Goal: Task Accomplishment & Management: Use online tool/utility

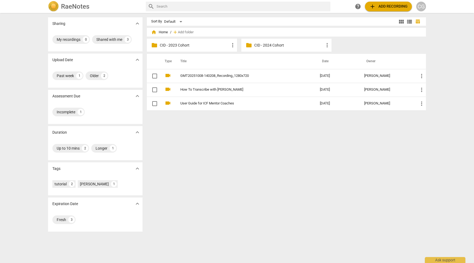
click at [274, 43] on p "CID - 2024 Cohort" at bounding box center [289, 45] width 70 height 6
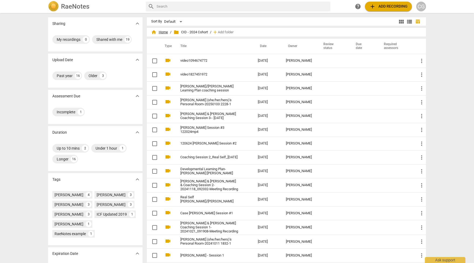
click at [161, 30] on span "home Home" at bounding box center [159, 31] width 17 height 5
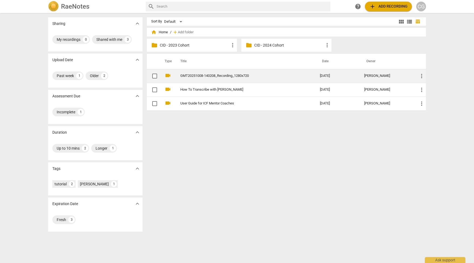
click at [155, 76] on input "checkbox" at bounding box center [154, 76] width 11 height 6
checkbox input "false"
click at [420, 75] on span "more_vert" at bounding box center [422, 76] width 6 height 6
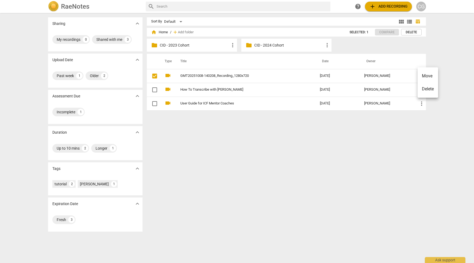
click at [226, 136] on div at bounding box center [237, 131] width 474 height 263
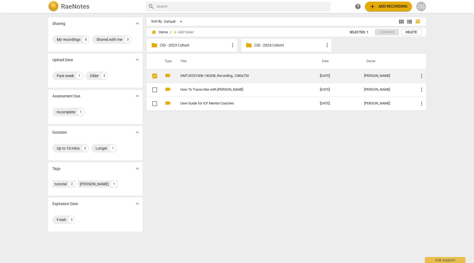
click at [209, 74] on link "GMT20251008-140208_Recording_1280x720" at bounding box center [240, 76] width 120 height 4
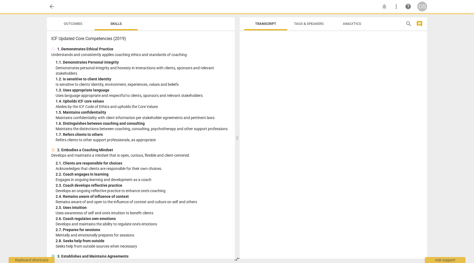
click at [209, 74] on p "Demonstrates personal integrity and honesty in interactions with clients, spons…" at bounding box center [143, 70] width 175 height 11
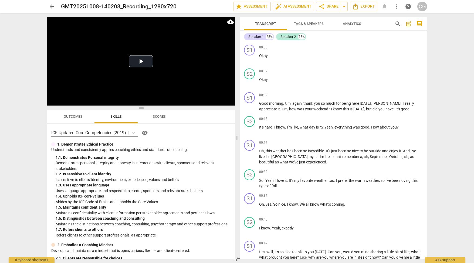
drag, startPoint x: 142, startPoint y: 89, endPoint x: 142, endPoint y: 105, distance: 15.4
click at [142, 106] on span at bounding box center [141, 107] width 188 height 3
click at [142, 61] on button "Play Video" at bounding box center [141, 61] width 24 height 12
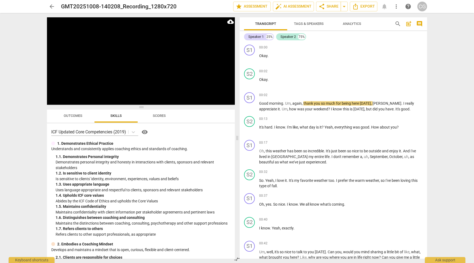
click at [52, 101] on button "Pause" at bounding box center [52, 100] width 11 height 8
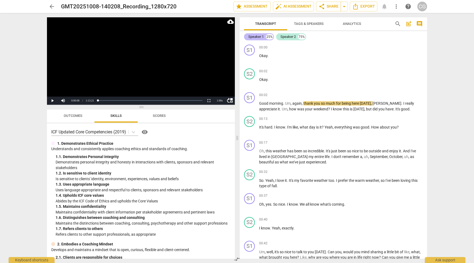
click at [258, 36] on div "Speaker 1" at bounding box center [256, 36] width 15 height 5
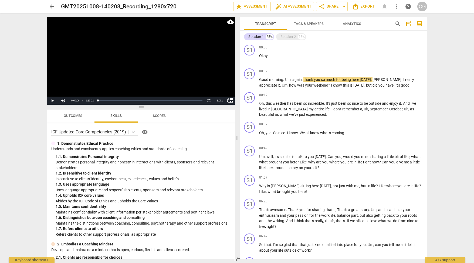
click at [316, 24] on span "Tags & Speakers" at bounding box center [309, 24] width 30 height 4
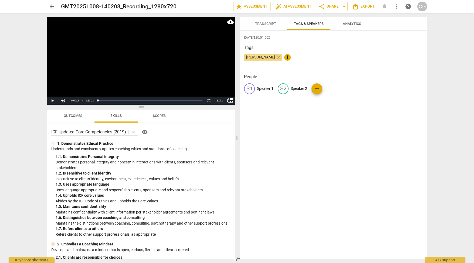
click at [267, 87] on p "Speaker 1" at bounding box center [265, 89] width 16 height 6
type input "[PERSON_NAME]"
click at [329, 87] on p "Speaker 2" at bounding box center [334, 89] width 16 height 6
type input "Volunteer"
click at [321, 108] on div "[DATE]T20:51:56Z Tags [PERSON_NAME] close + People MB [PERSON_NAME] edit Volunt…" at bounding box center [333, 144] width 187 height 227
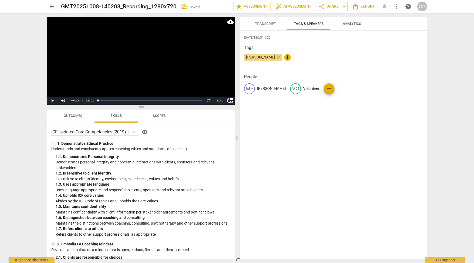
click at [266, 23] on span "Transcript" at bounding box center [265, 24] width 21 height 4
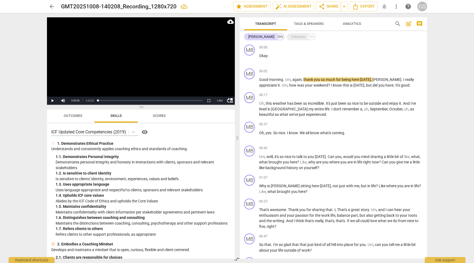
click at [317, 22] on span "Tags & Speakers" at bounding box center [309, 24] width 30 height 4
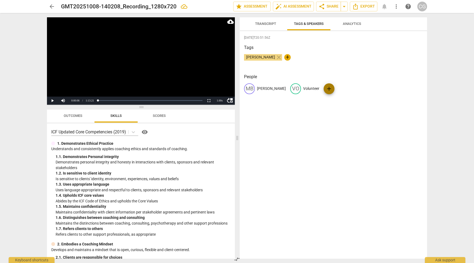
click at [326, 88] on span "add" at bounding box center [329, 88] width 6 height 6
click at [380, 88] on span "delete" at bounding box center [383, 89] width 6 height 6
click at [293, 89] on span "edit" at bounding box center [296, 88] width 6 height 6
click at [314, 88] on input "Volunteer" at bounding box center [324, 88] width 43 height 9
type input "Volunteer Coachee"
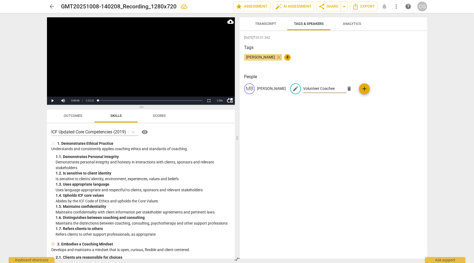
click at [328, 102] on div "People MB [PERSON_NAME] edit Volunteer Coachee delete add" at bounding box center [333, 87] width 179 height 29
click at [267, 22] on span "Transcript" at bounding box center [265, 24] width 21 height 4
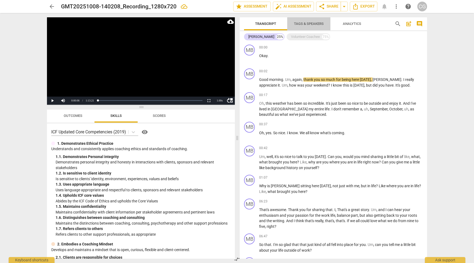
click at [304, 22] on span "Tags & Speakers" at bounding box center [309, 24] width 30 height 4
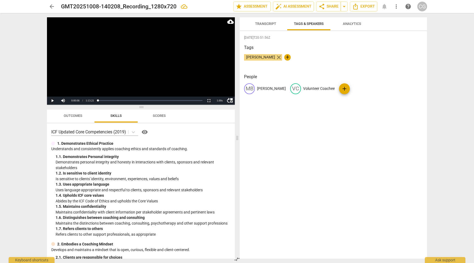
click at [276, 58] on span "close" at bounding box center [279, 57] width 6 height 6
click at [269, 23] on span "Transcript" at bounding box center [265, 24] width 21 height 4
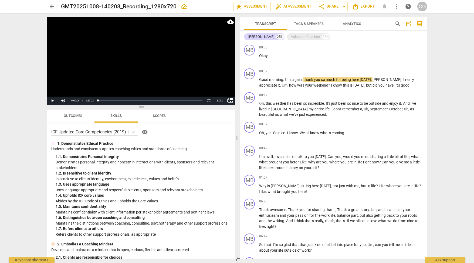
click at [311, 22] on span "Tags & Speakers" at bounding box center [309, 24] width 30 height 4
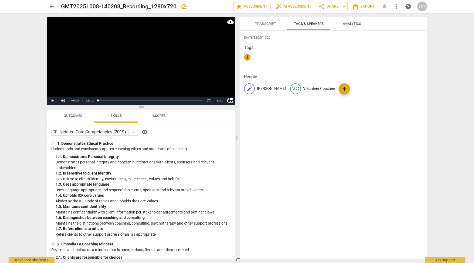
click at [264, 87] on p "[PERSON_NAME]" at bounding box center [271, 89] width 29 height 6
click at [312, 41] on div "[DATE]T20:51:56Z Tags + People edit [PERSON_NAME] delete VC Volunteer Coachee a…" at bounding box center [333, 144] width 187 height 227
click at [262, 24] on span "Transcript" at bounding box center [265, 24] width 21 height 4
